Goal: Task Accomplishment & Management: Use online tool/utility

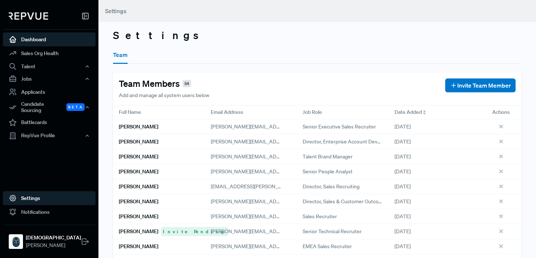
click at [56, 41] on link "Dashboard" at bounding box center [49, 39] width 93 height 14
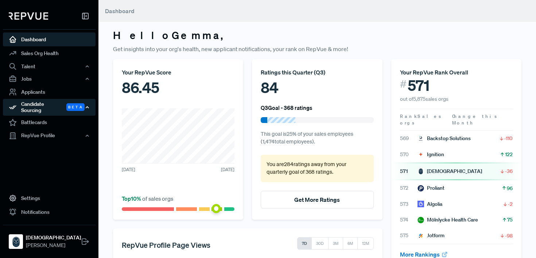
click at [43, 104] on div "Candidate Sourcing Beta" at bounding box center [49, 107] width 93 height 17
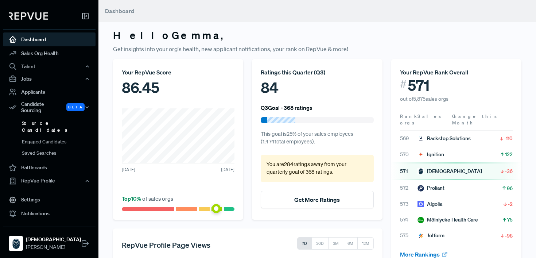
click at [45, 117] on link "Source Candidates" at bounding box center [59, 126] width 93 height 19
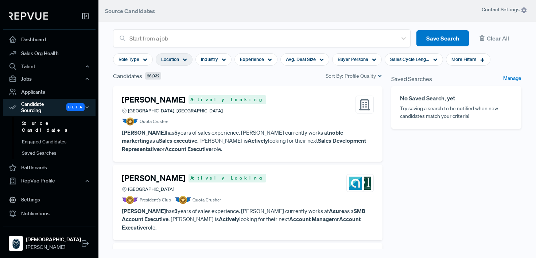
click at [172, 57] on span "Location" at bounding box center [170, 59] width 18 height 7
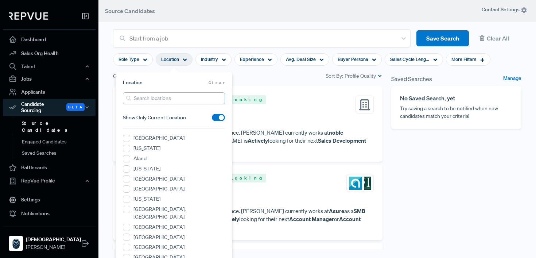
click at [161, 96] on input "search" at bounding box center [174, 98] width 102 height 12
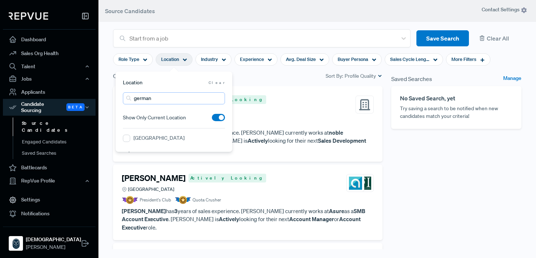
type input "[GEOGRAPHIC_DATA]"
click at [142, 136] on label "[GEOGRAPHIC_DATA]" at bounding box center [158, 138] width 51 height 8
click at [130, 136] on input "[GEOGRAPHIC_DATA]" at bounding box center [126, 138] width 7 height 7
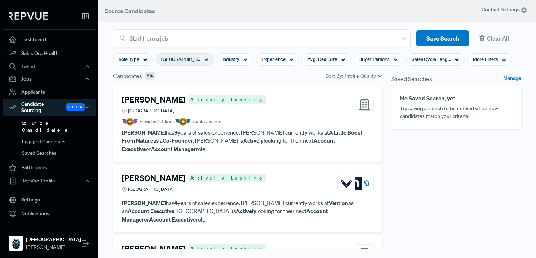
click at [286, 82] on div "Candidates 214 Sort By: Profile Quality" at bounding box center [248, 78] width 278 height 15
click at [213, 80] on div "Candidates 214 Sort By: Profile Quality" at bounding box center [247, 75] width 269 height 9
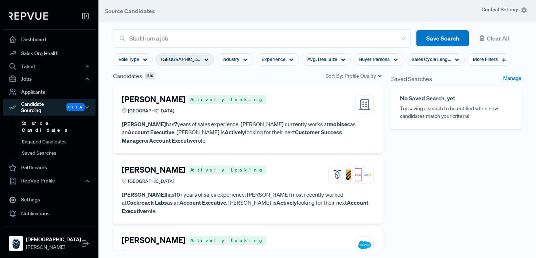
scroll to position [306, 0]
click at [180, 59] on div "[GEOGRAPHIC_DATA]" at bounding box center [185, 59] width 58 height 12
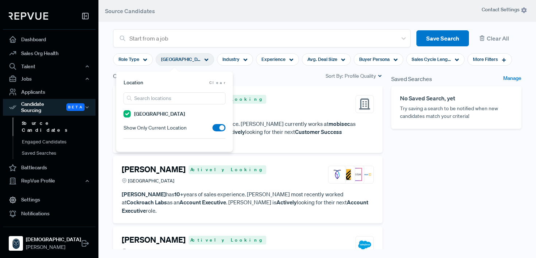
click at [215, 131] on span at bounding box center [219, 127] width 13 height 7
click at [213, 129] on input "checkbox" at bounding box center [213, 129] width 0 height 0
click at [217, 130] on span at bounding box center [219, 127] width 13 height 7
click at [213, 129] on input "checkbox" at bounding box center [213, 129] width 0 height 0
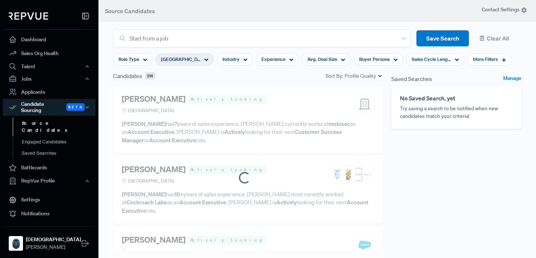
click at [244, 93] on article at bounding box center [244, 178] width 279 height 180
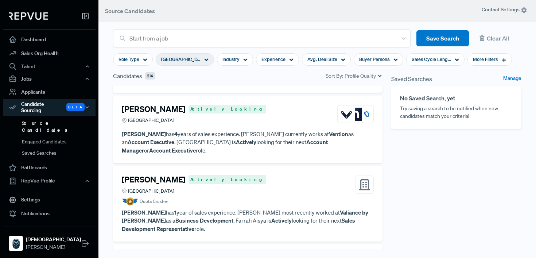
scroll to position [0, 0]
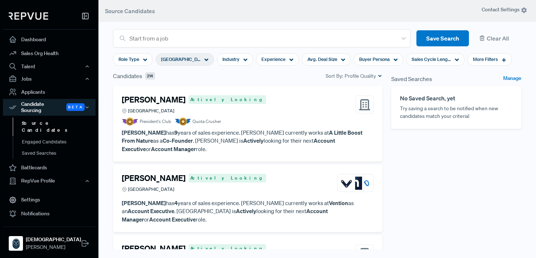
click at [361, 75] on span "Profile Quality" at bounding box center [360, 76] width 31 height 8
click at [342, 98] on span "New" at bounding box center [358, 98] width 48 height 11
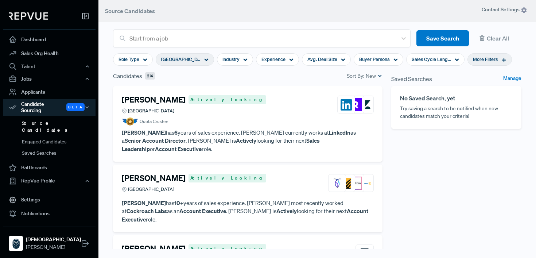
click at [479, 58] on div "More Filters" at bounding box center [489, 59] width 44 height 12
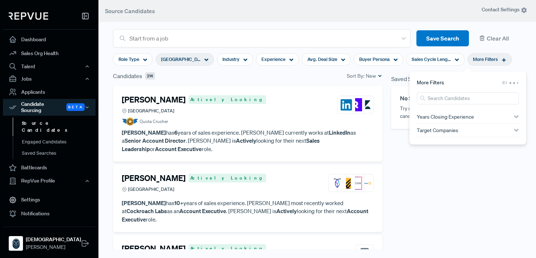
click at [457, 116] on span "Years Closing Experience" at bounding box center [445, 117] width 57 height 6
click at [432, 126] on div at bounding box center [432, 126] width 5 height 5
drag, startPoint x: 431, startPoint y: 128, endPoint x: 436, endPoint y: 129, distance: 4.9
click at [436, 129] on div at bounding box center [466, 126] width 68 height 5
type input "2 Years"
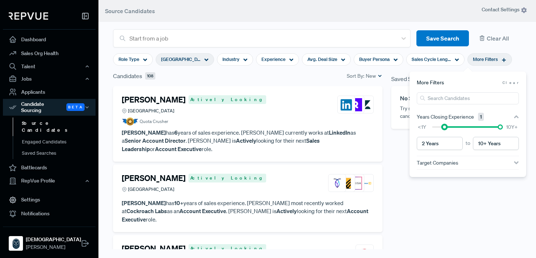
drag, startPoint x: 439, startPoint y: 129, endPoint x: 443, endPoint y: 129, distance: 4.0
click at [443, 129] on div "<1Y 10Y+" at bounding box center [468, 127] width 102 height 8
drag, startPoint x: 502, startPoint y: 126, endPoint x: 467, endPoint y: 128, distance: 35.8
click at [467, 128] on div at bounding box center [466, 126] width 68 height 5
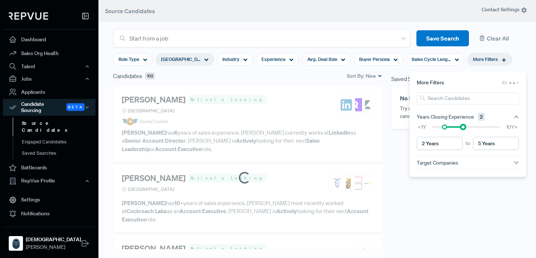
type input "4 Years"
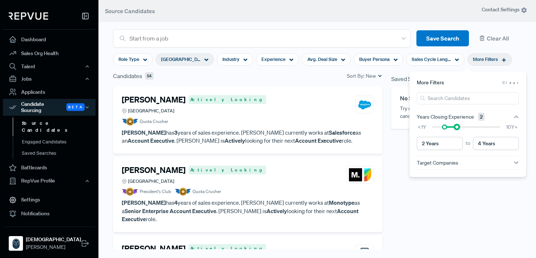
drag, startPoint x: 464, startPoint y: 128, endPoint x: 459, endPoint y: 128, distance: 4.4
click at [459, 128] on div at bounding box center [466, 126] width 68 height 5
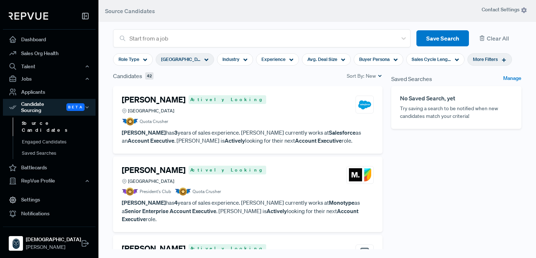
click at [426, 225] on div "Saved Searches Manage No Saved Search, yet Try saving a search to be notified w…" at bounding box center [456, 176] width 139 height 211
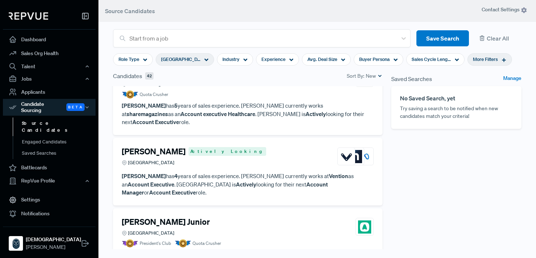
scroll to position [303, 0]
